Goal: Register for event/course

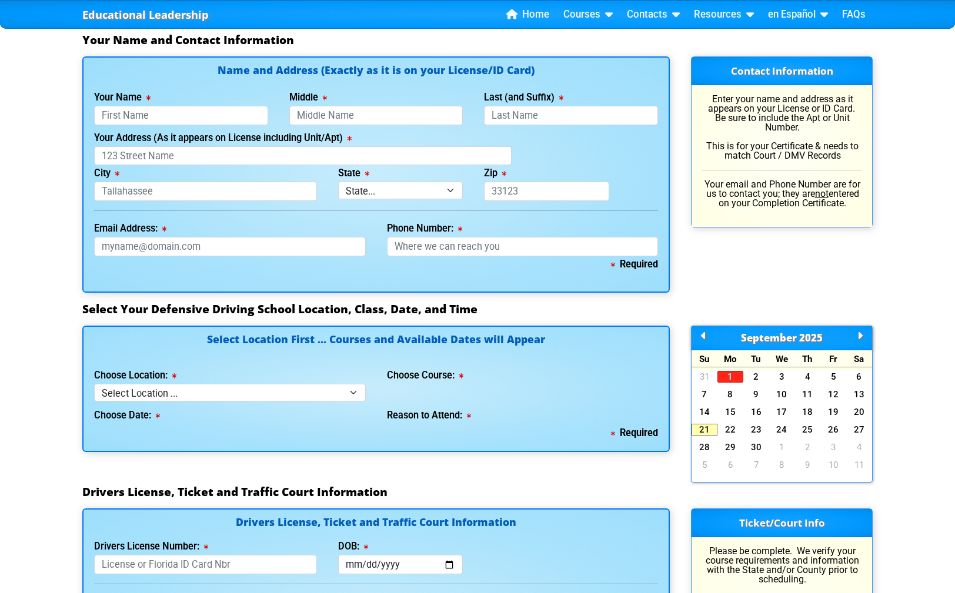
scroll to position [836, 0]
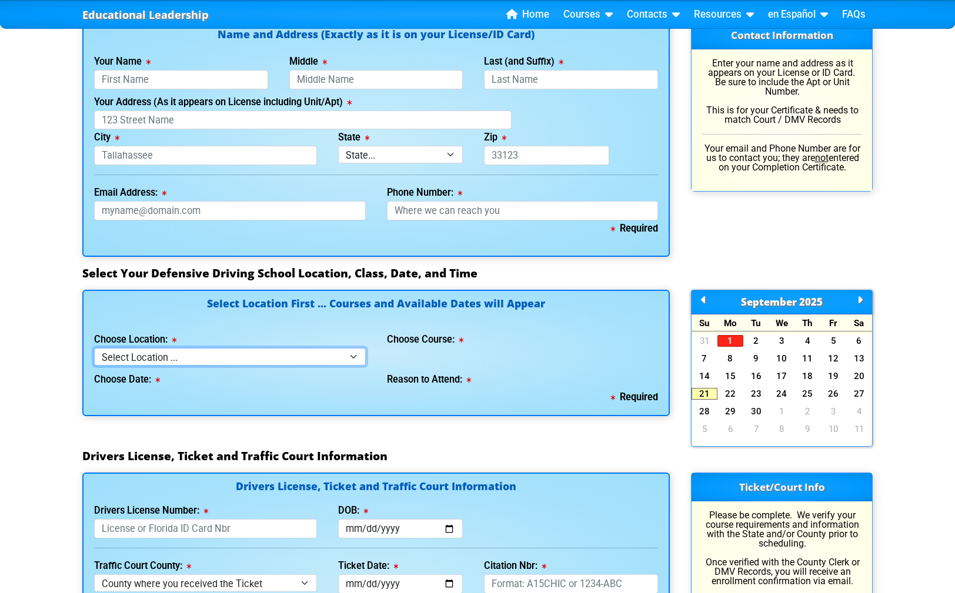
select select "6"
click option "Live Virtual Classroom via MS Teams" at bounding box center [0, 0] width 0 height 0
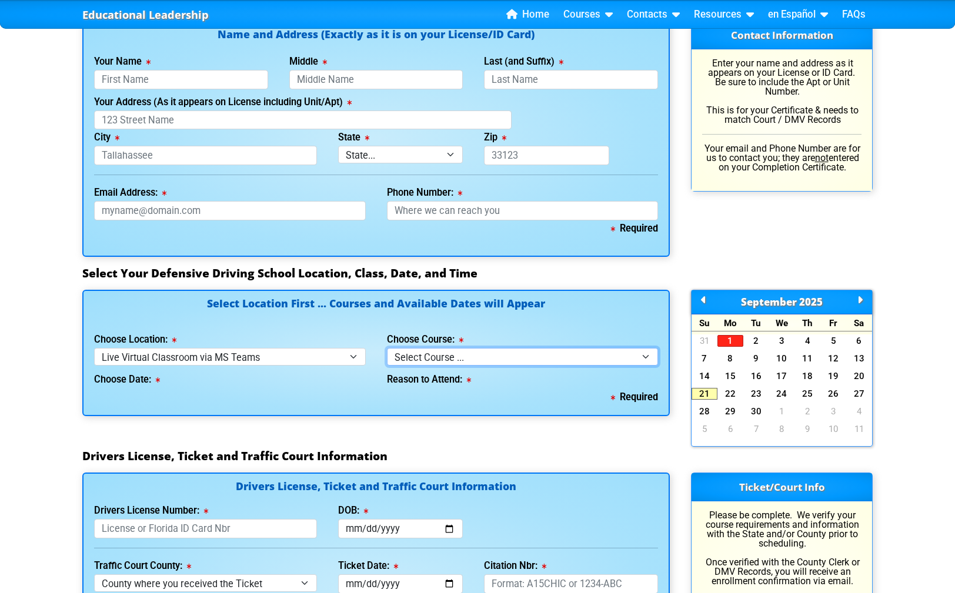
select select "2"
click option "4 Hour Under 25 Class (STOP or Youthful Offender)" at bounding box center [0, 0] width 0 height 0
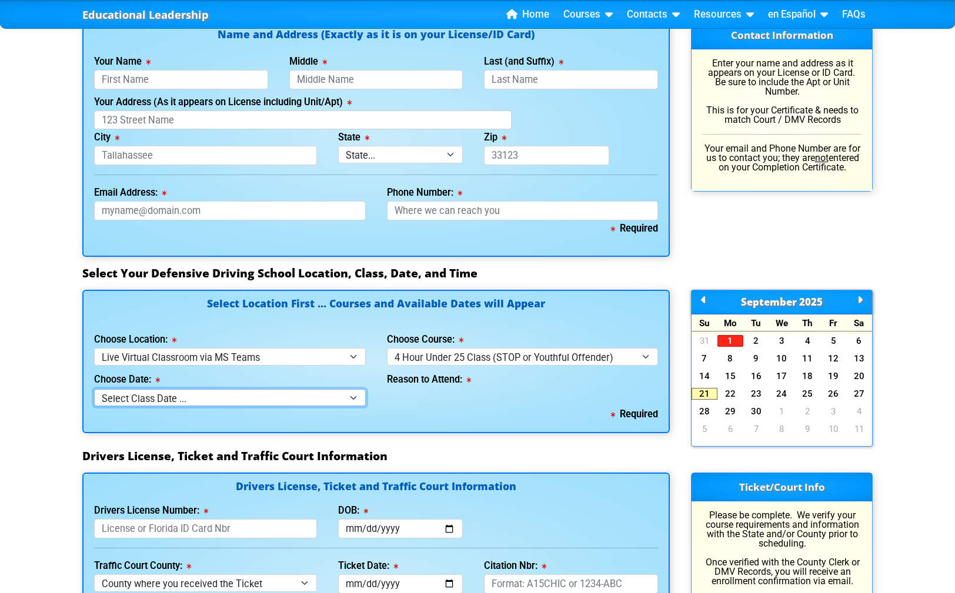
select select "[DATE], 12"
click option "[DATE] -- ([DATE] from 1:00pm-5:00pm)" at bounding box center [0, 0] width 0 height 0
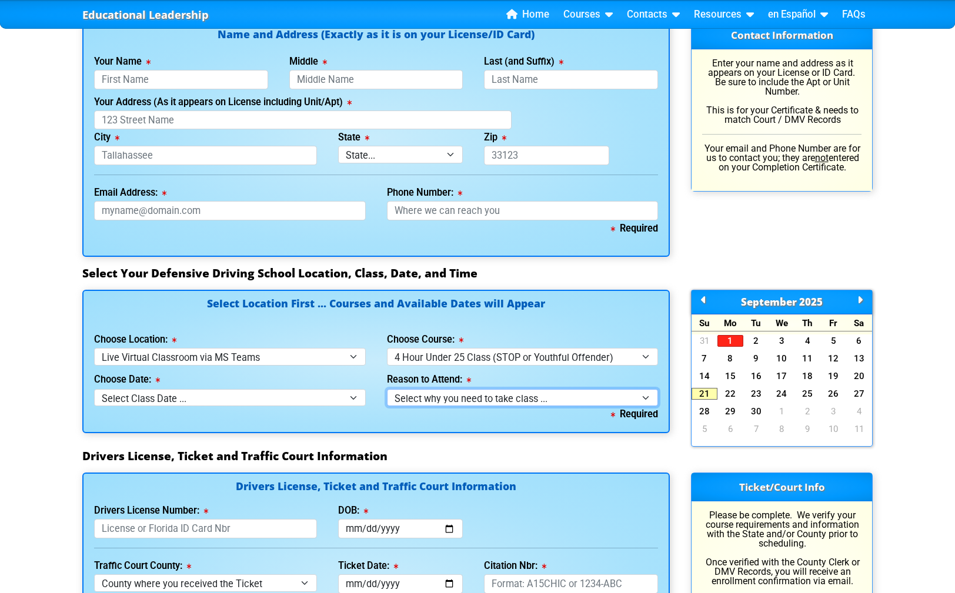
select select "Court Ordered (Under 25 Defensive Driver School)"
click option "Court Order - Complete Under 25 DDC" at bounding box center [0, 0] width 0 height 0
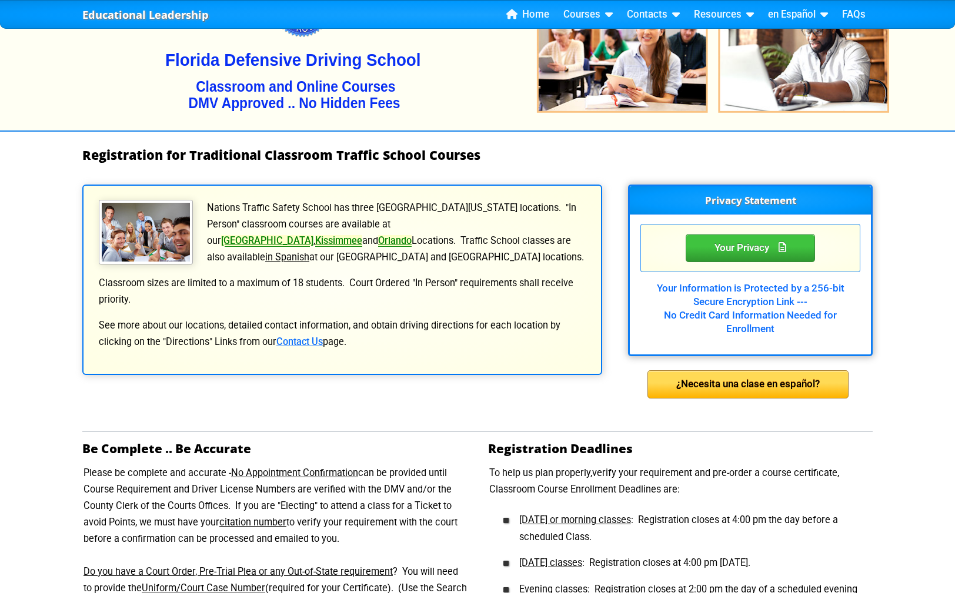
scroll to position [0, 0]
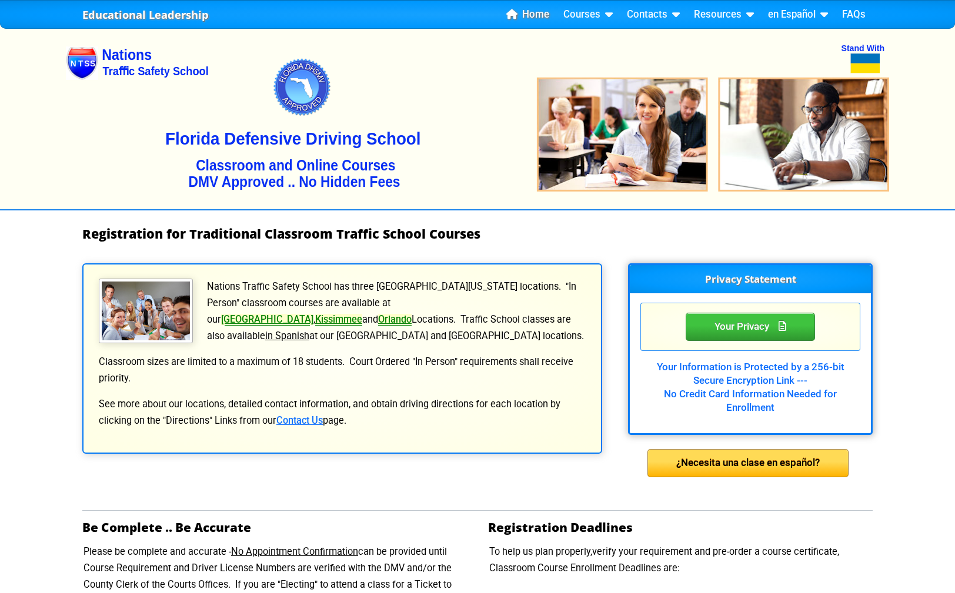
click at [538, 19] on link "Home" at bounding box center [528, 15] width 52 height 18
